Goal: Transaction & Acquisition: Obtain resource

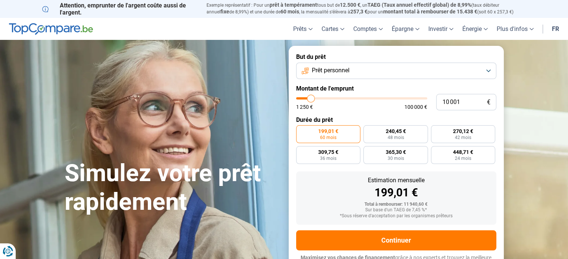
type input "10 250"
type input "10250"
type input "10 500"
type input "10500"
type input "10 750"
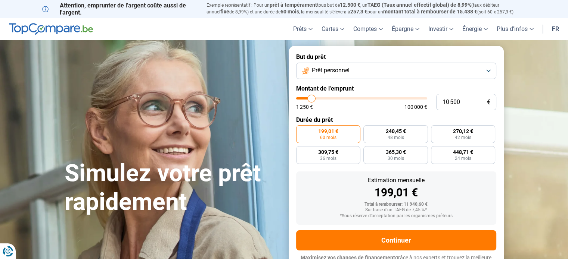
type input "10750"
type input "11 000"
type input "11000"
type input "11 250"
type input "11250"
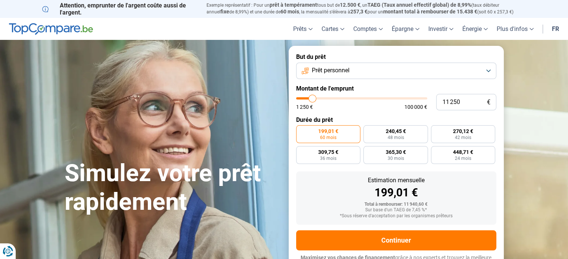
type input "11 750"
type input "11750"
type input "12 000"
type input "12000"
type input "12 250"
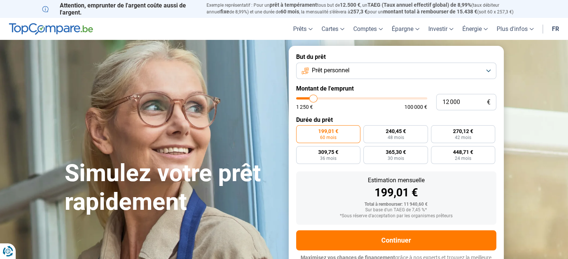
type input "12250"
type input "12 500"
type input "12500"
type input "12 750"
type input "12750"
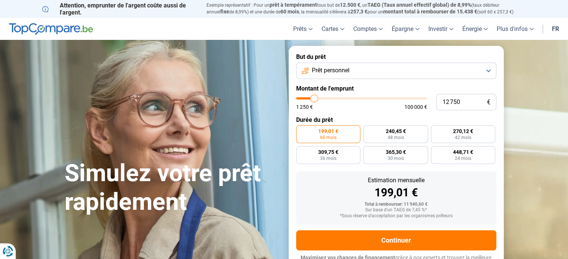
type input "13 000"
type input "13000"
type input "13 250"
type input "13250"
type input "13 500"
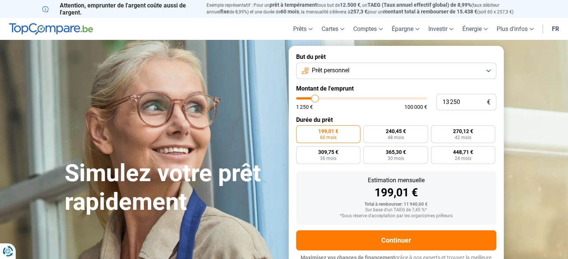
type input "13500"
type input "13 750"
type input "13750"
type input "14 250"
type input "14250"
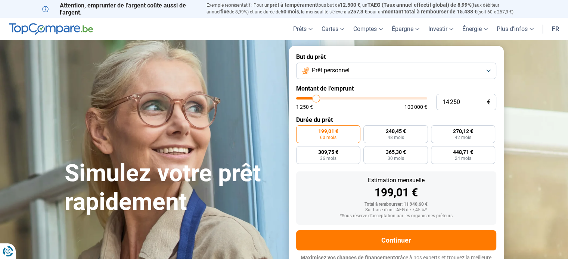
type input "14 500"
type input "14500"
type input "15 500"
type input "15500"
type input "18 000"
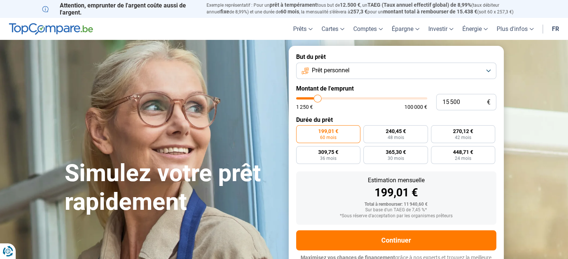
type input "18000"
type input "18 750"
type input "18750"
type input "19 500"
type input "19500"
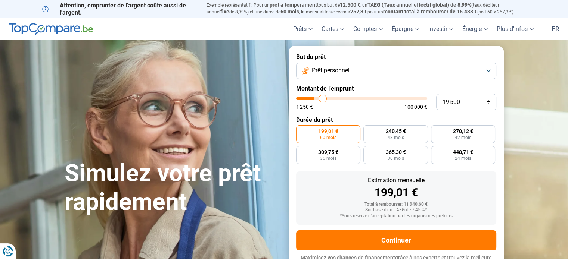
type input "20 750"
type input "20750"
type input "21 000"
type input "21000"
type input "21 750"
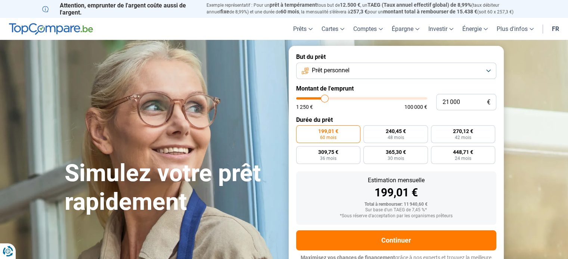
type input "21750"
type input "23 500"
type input "23500"
type input "25 250"
type input "25250"
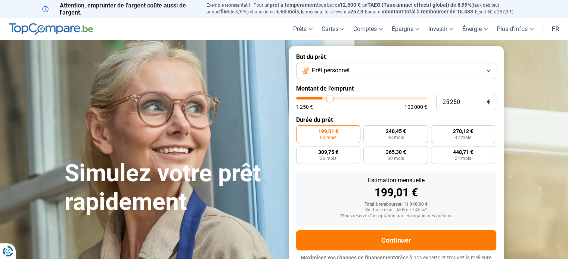
type input "26 000"
type input "26000"
type input "26 250"
type input "26250"
type input "26 000"
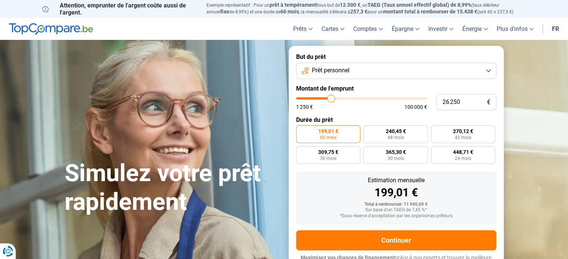
type input "26000"
type input "25 750"
type input "25750"
type input "25 500"
type input "25500"
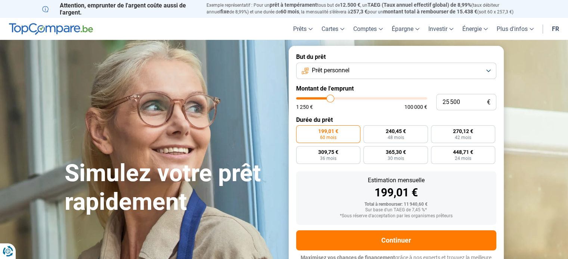
type input "25 250"
type input "25250"
type input "25 000"
type input "25000"
type input "24 750"
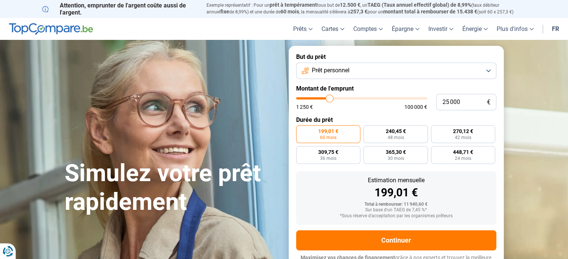
type input "24750"
type input "24 500"
type input "24500"
type input "24 250"
type input "24250"
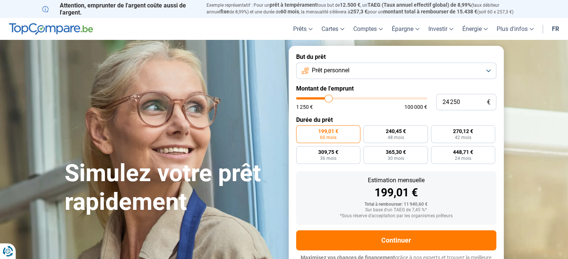
type input "24 000"
type input "24000"
type input "23 750"
type input "23750"
type input "23 500"
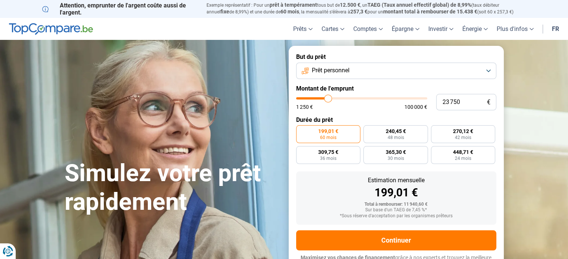
type input "23500"
type input "23 000"
type input "23000"
type input "22 750"
type input "22750"
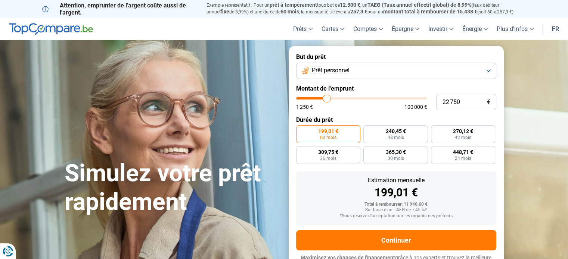
type input "22 500"
type input "22500"
type input "22 250"
type input "22250"
type input "21 750"
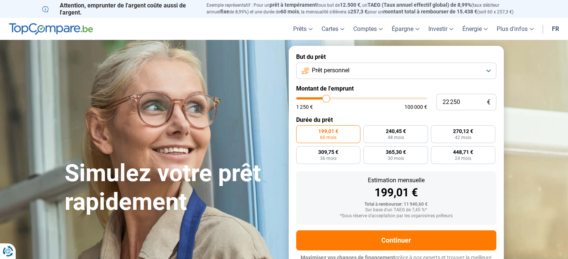
type input "21750"
type input "21 250"
type input "21250"
type input "21 000"
type input "21000"
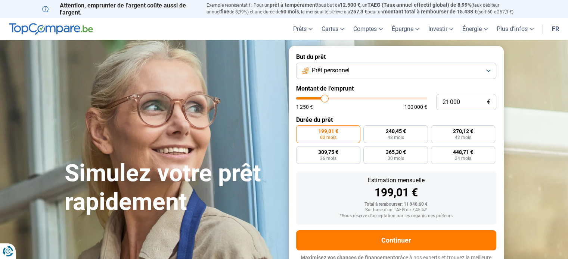
type input "20 500"
type input "20500"
type input "20 250"
type input "20250"
type input "20 000"
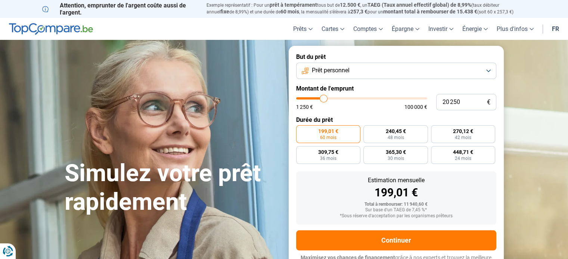
type input "20000"
type input "19 500"
type input "19500"
type input "19 250"
type input "19250"
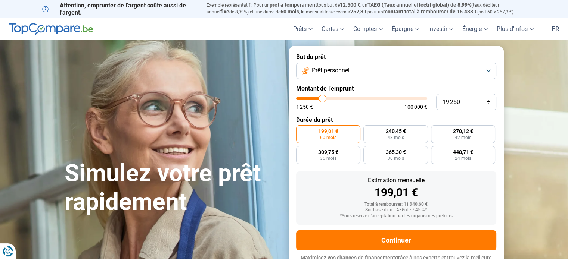
type input "18 750"
type input "18750"
type input "18 500"
type input "18500"
type input "18 250"
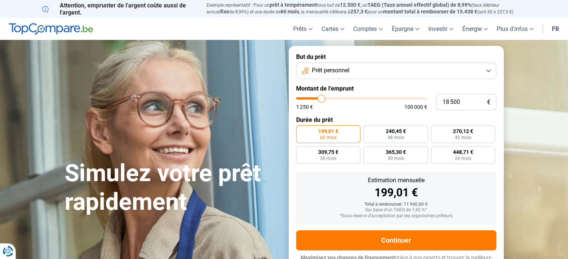
type input "18250"
type input "18 000"
type input "18000"
type input "17 750"
type input "17750"
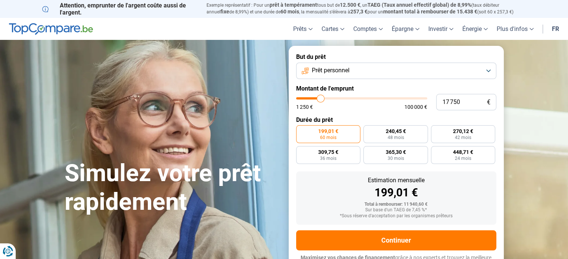
type input "17 500"
type input "17500"
type input "17 250"
type input "17250"
type input "17 000"
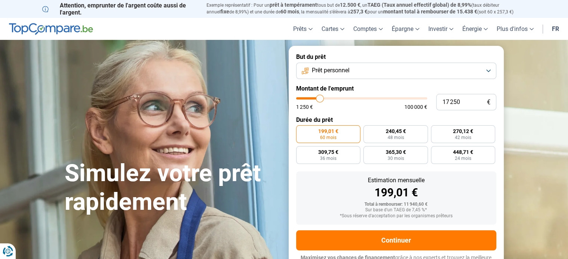
type input "17000"
type input "16 750"
type input "16750"
type input "16 000"
type input "16000"
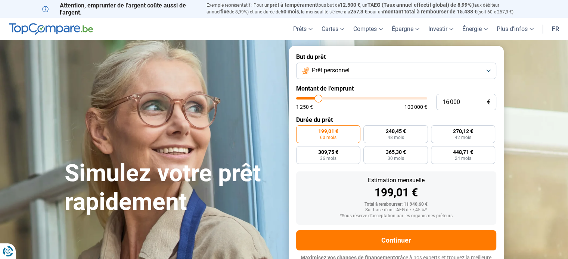
type input "15 750"
type input "15750"
type input "15 250"
type input "15250"
type input "15 000"
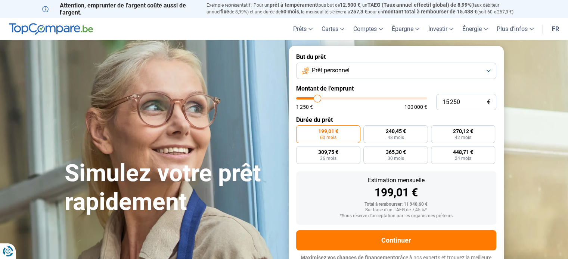
type input "15000"
type input "14 750"
type input "14750"
type input "14 500"
type input "14500"
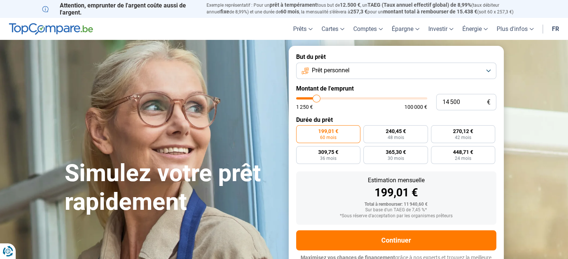
type input "14 250"
type input "14250"
type input "14 000"
type input "14000"
type input "13 750"
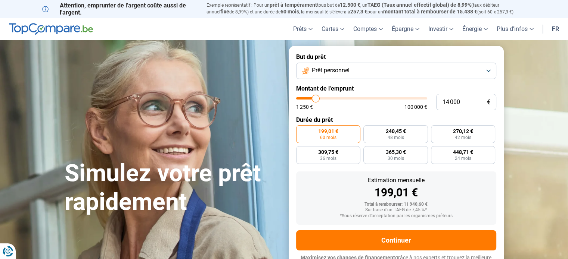
type input "13750"
type input "13 250"
type input "13250"
type input "13 000"
type input "13000"
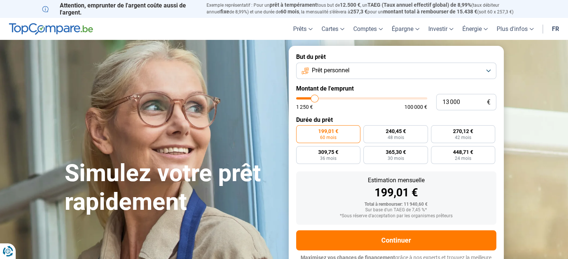
type input "12 500"
type input "12500"
type input "12 000"
type input "12000"
type input "11 750"
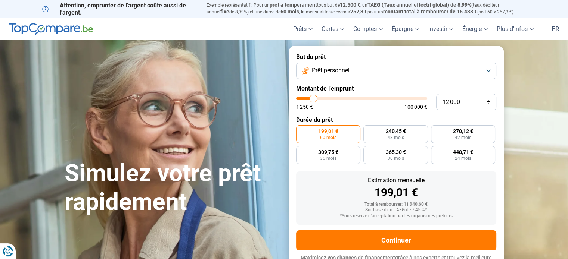
type input "11750"
type input "11 000"
type input "11000"
type input "10 750"
type input "10750"
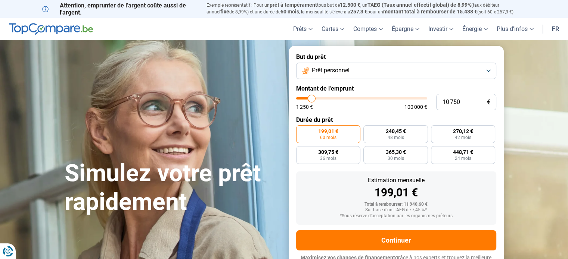
type input "10 500"
type input "10500"
type input "10 250"
type input "10250"
type input "9 750"
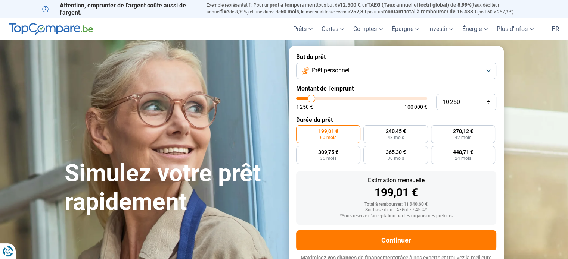
type input "9750"
type input "9 250"
type input "9250"
type input "8 500"
type input "8500"
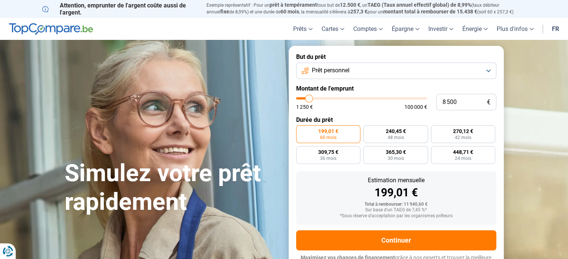
type input "8 250"
type input "8250"
type input "8 000"
type input "8000"
type input "7 500"
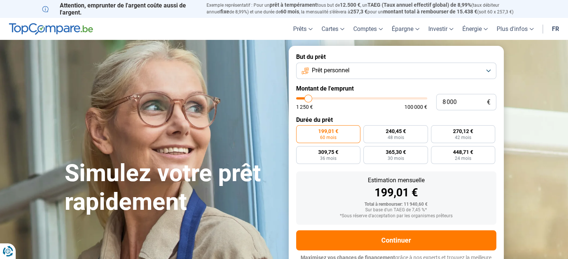
type input "7500"
type input "7 250"
type input "7250"
type input "7 000"
type input "7000"
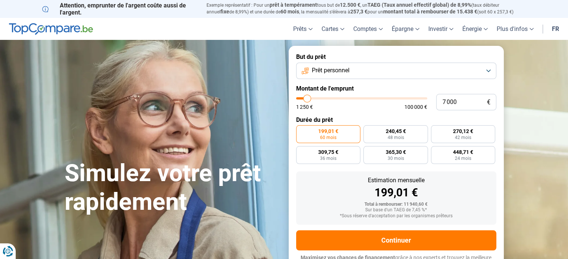
type input "6 750"
type input "6750"
type input "6 500"
type input "6500"
type input "6 000"
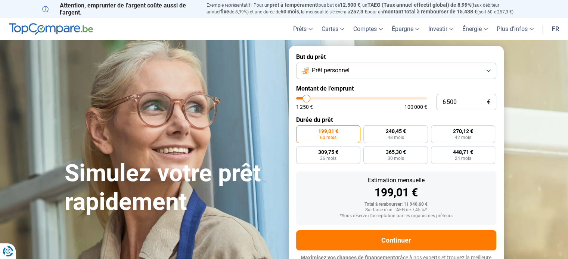
type input "6000"
type input "5 750"
type input "5750"
type input "5 250"
type input "5250"
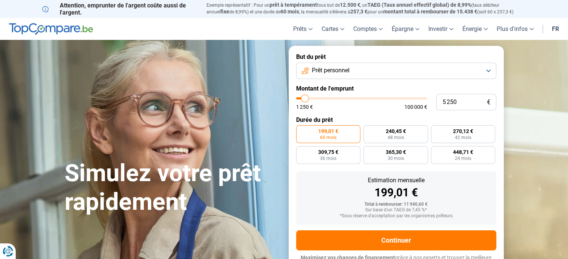
type input "5 000"
type input "5000"
type input "4 750"
type input "4750"
type input "4 500"
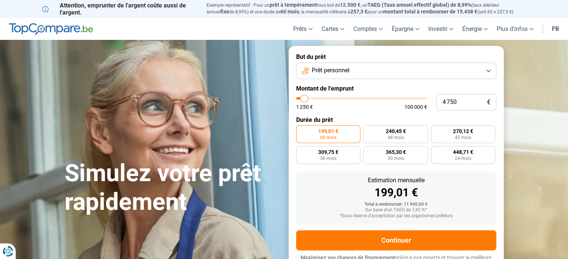
type input "4500"
type input "4 000"
type input "4000"
type input "3 500"
type input "3500"
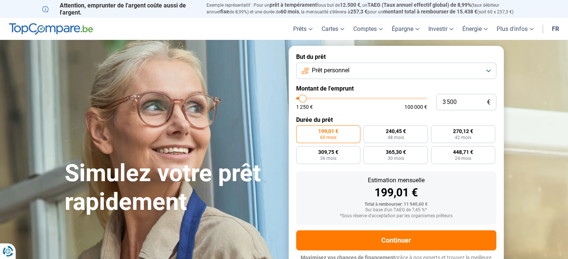
type input "3 000"
type input "3000"
type input "2 500"
type input "2500"
type input "3 000"
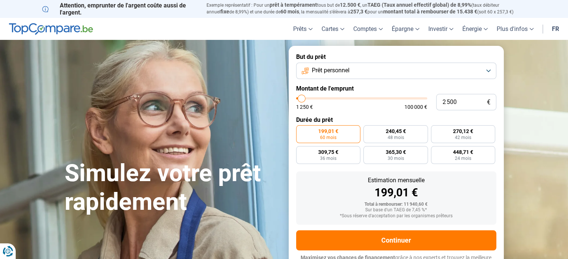
type input "3000"
type input "3 250"
type input "3250"
type input "3 500"
type input "3500"
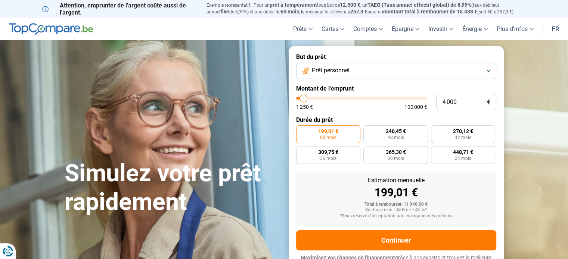
drag, startPoint x: 310, startPoint y: 99, endPoint x: 303, endPoint y: 109, distance: 12.3
click at [303, 100] on input "range" at bounding box center [361, 98] width 131 height 2
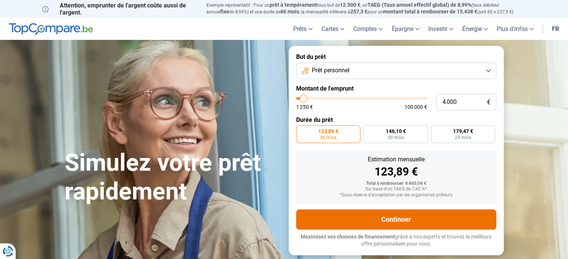
click at [394, 221] on button "Continuer" at bounding box center [396, 220] width 200 height 20
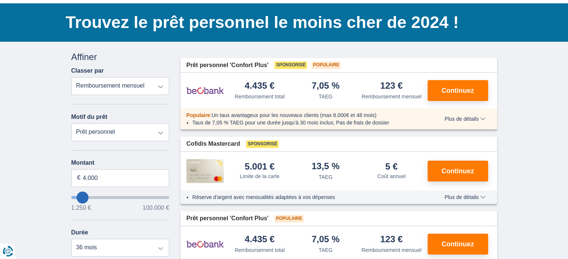
scroll to position [37, 0]
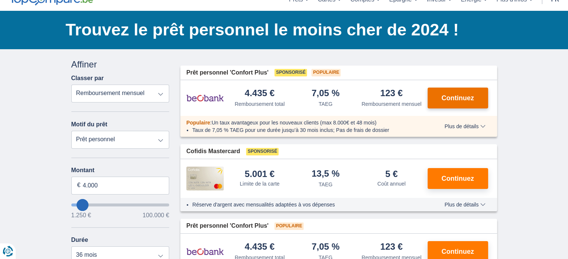
click at [449, 97] on span "Continuez" at bounding box center [457, 98] width 32 height 7
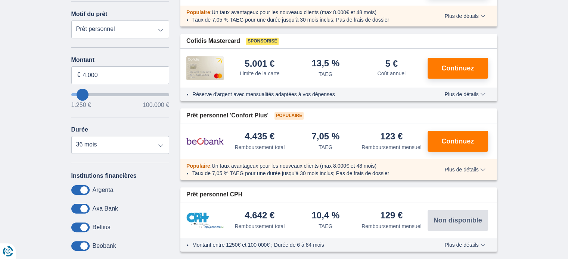
scroll to position [149, 0]
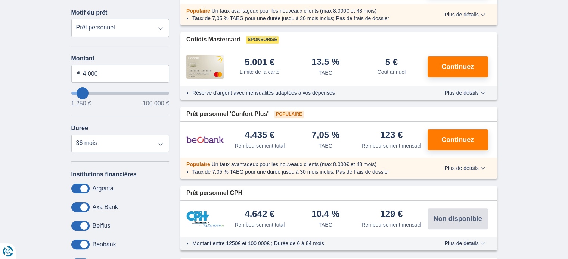
click at [469, 93] on span "Plus de détails" at bounding box center [464, 92] width 41 height 5
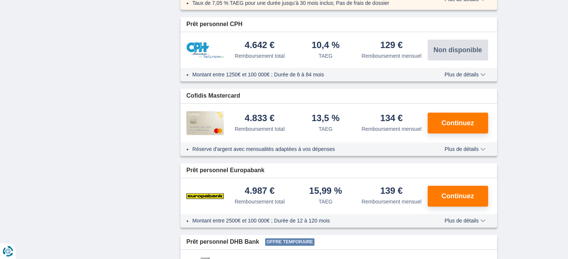
scroll to position [859, 0]
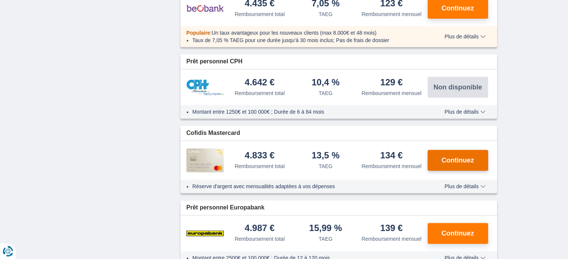
click at [455, 157] on span "Continuez" at bounding box center [457, 160] width 32 height 7
